Goal: Transaction & Acquisition: Purchase product/service

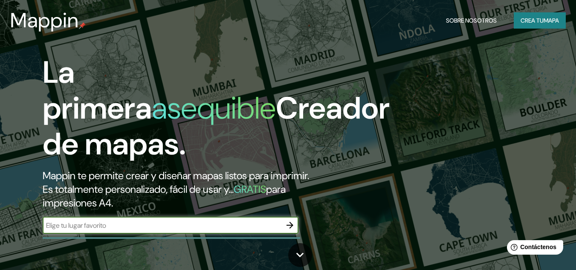
click at [144, 225] on input "text" at bounding box center [162, 225] width 239 height 10
type input "[DATE][PERSON_NAME]"
click at [546, 20] on font "mapa" at bounding box center [550, 21] width 15 height 8
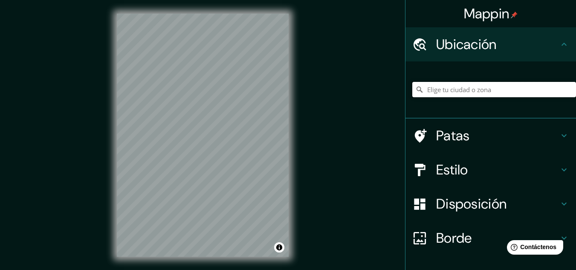
click at [447, 94] on input "Elige tu ciudad o zona" at bounding box center [494, 89] width 164 height 15
type input "[GEOGRAPHIC_DATA][PERSON_NAME]"
click at [333, 97] on div "Mappin Ubicación [GEOGRAPHIC_DATA][PERSON_NAME] [GEOGRAPHIC_DATA][PERSON_NAME] …" at bounding box center [288, 142] width 576 height 284
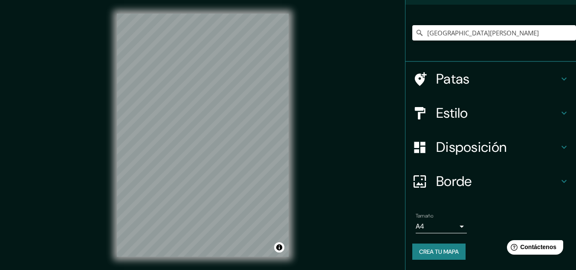
click at [475, 173] on h4 "Borde" at bounding box center [497, 181] width 123 height 17
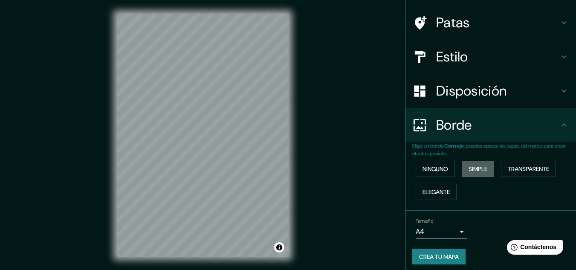
click at [483, 171] on font "Simple" at bounding box center [477, 169] width 19 height 8
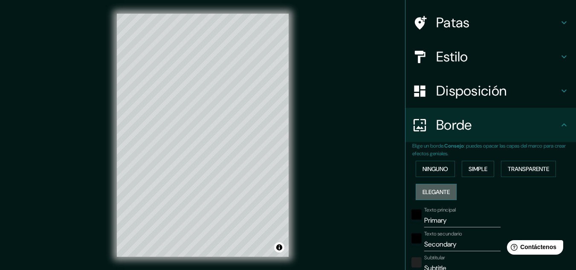
click at [434, 190] on font "Elegante" at bounding box center [435, 192] width 27 height 8
click at [529, 170] on font "Transparente" at bounding box center [527, 169] width 41 height 8
click at [478, 170] on font "Simple" at bounding box center [477, 169] width 19 height 8
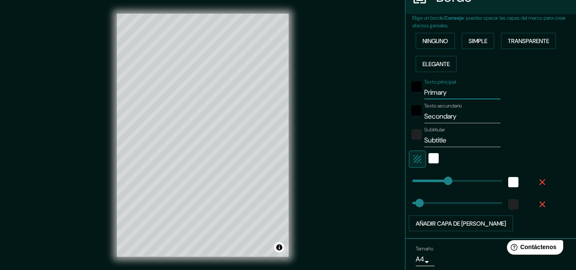
drag, startPoint x: 453, startPoint y: 92, endPoint x: 382, endPoint y: 98, distance: 71.4
click at [382, 98] on div "Mappin Ubicación [GEOGRAPHIC_DATA][PERSON_NAME] [GEOGRAPHIC_DATA][PERSON_NAME] …" at bounding box center [288, 142] width 576 height 284
type input "S"
type input "161"
type input "32"
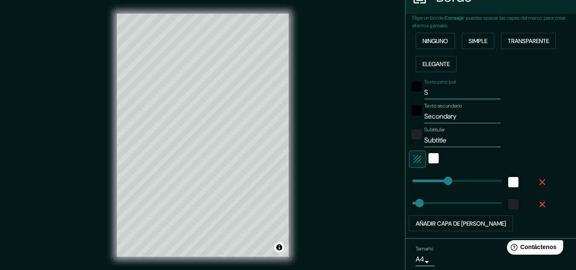
type input "SA"
type input "161"
type input "32"
type input "SAN"
type input "161"
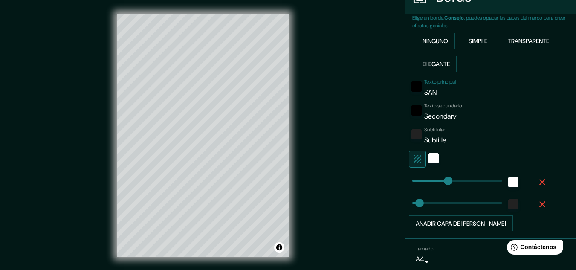
type input "32"
type input "SAN"
type input "161"
type input "32"
type input "SAN M"
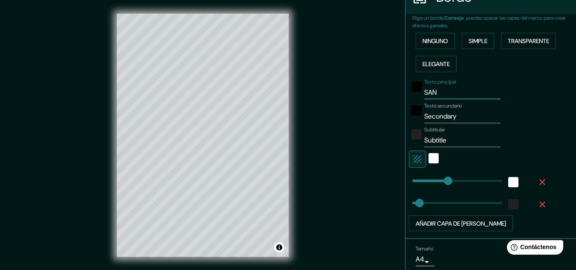
type input "161"
type input "32"
type input "[GEOGRAPHIC_DATA]"
type input "161"
type input "32"
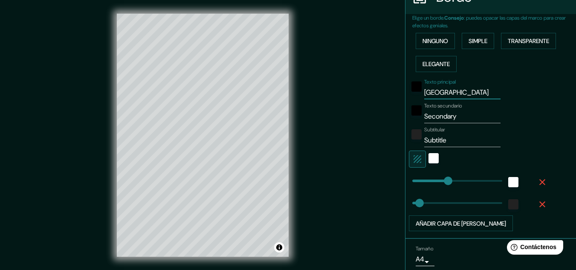
type input "SAN MIG"
type input "161"
type input "32"
type input "SAN MIGE"
type input "161"
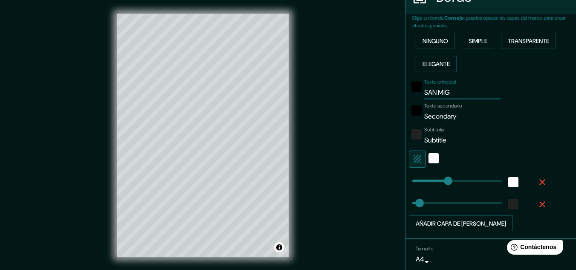
type input "32"
type input "SAN MIGEL"
type input "161"
type input "32"
type input "SAN MIGE"
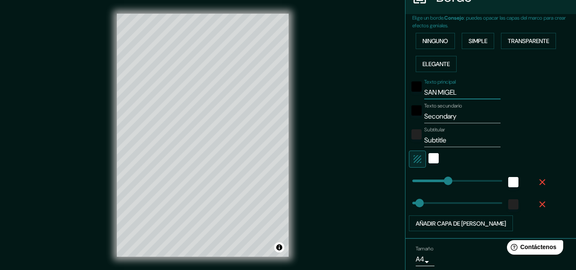
type input "161"
type input "32"
type input "SAN MIG"
type input "161"
type input "32"
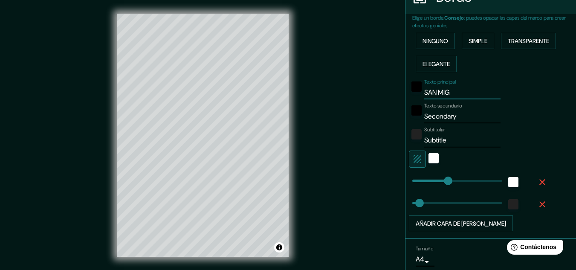
type input "SAN [PERSON_NAME]"
type input "161"
type input "32"
type input "SAN [PERSON_NAME]"
type input "161"
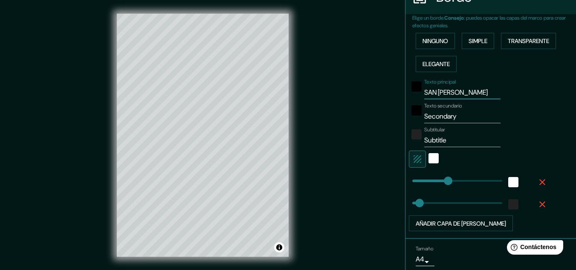
type input "32"
type input "[DATE][PERSON_NAME]"
type input "161"
type input "32"
type input "[DATE][PERSON_NAME]"
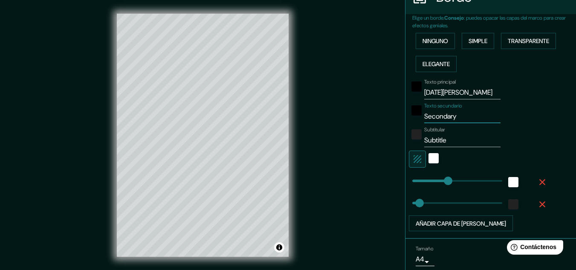
drag, startPoint x: 453, startPoint y: 115, endPoint x: 386, endPoint y: 116, distance: 67.3
click at [386, 116] on div "Mappin Ubicación [GEOGRAPHIC_DATA][PERSON_NAME] [GEOGRAPHIC_DATA][PERSON_NAME] …" at bounding box center [288, 142] width 576 height 284
type input "E"
type input "161"
type input "32"
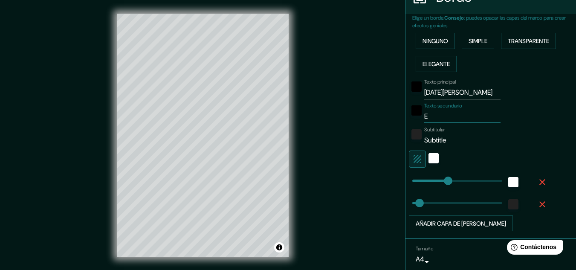
type input "EL"
type input "161"
type input "32"
type input "EL"
type input "161"
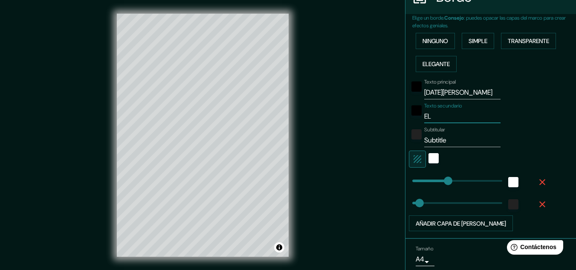
type input "32"
type input "EL S"
type input "161"
type input "32"
type input "EL SA"
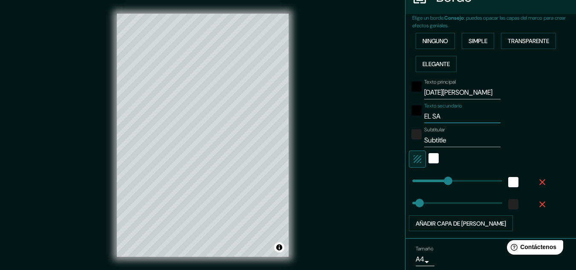
type input "161"
type input "32"
type input "EL SAL"
type input "161"
type input "32"
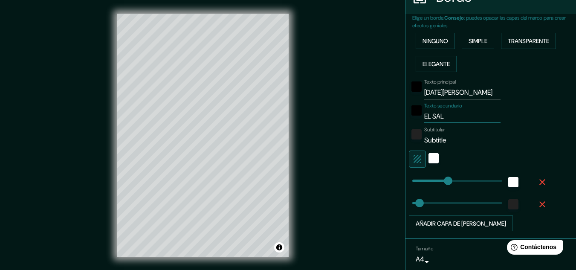
type input "EL SALV"
type input "161"
type input "32"
type input "EL SALVA"
type input "161"
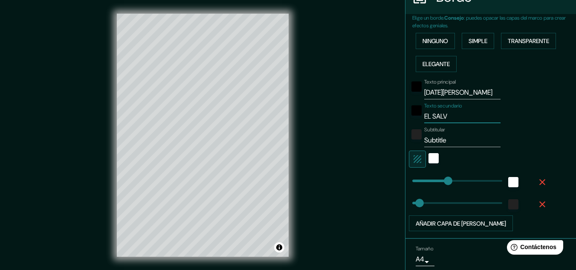
type input "32"
type input "EL SALVAD"
type input "161"
type input "32"
type input "EL SALVADO"
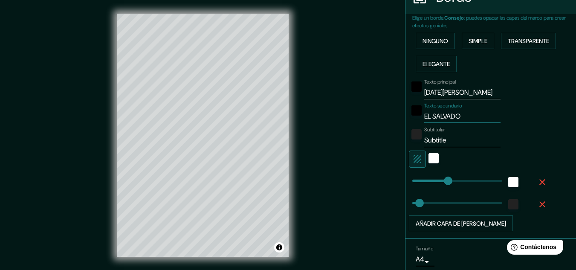
type input "161"
type input "32"
type input "[GEOGRAPHIC_DATA][PERSON_NAME]"
type input "161"
type input "32"
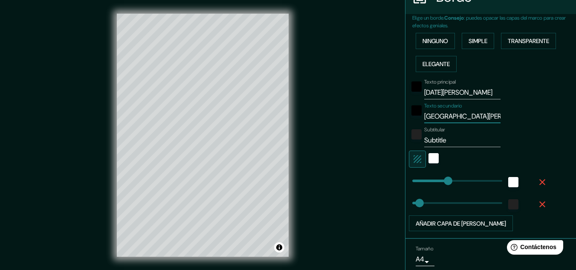
type input "[GEOGRAPHIC_DATA][PERSON_NAME]"
drag, startPoint x: 444, startPoint y: 141, endPoint x: 378, endPoint y: 138, distance: 66.1
click at [378, 138] on div "Mappin Ubicación [GEOGRAPHIC_DATA][PERSON_NAME] [GEOGRAPHIC_DATA][PERSON_NAME] …" at bounding box center [288, 142] width 576 height 284
type input "161"
type input "32"
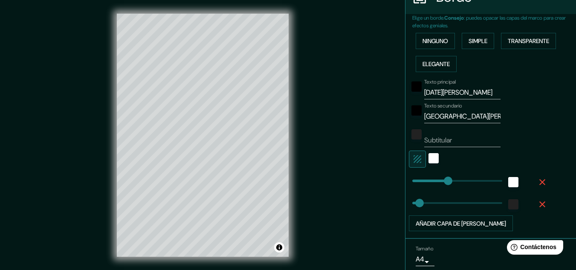
scroll to position [217, 0]
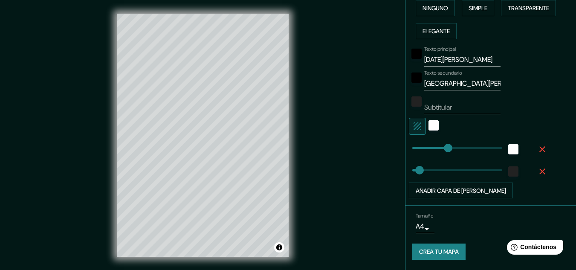
type input "161"
